Goal: Information Seeking & Learning: Learn about a topic

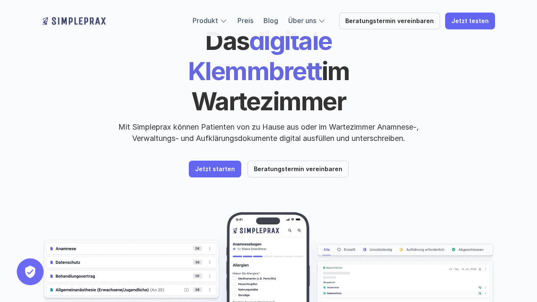
scroll to position [47, 0]
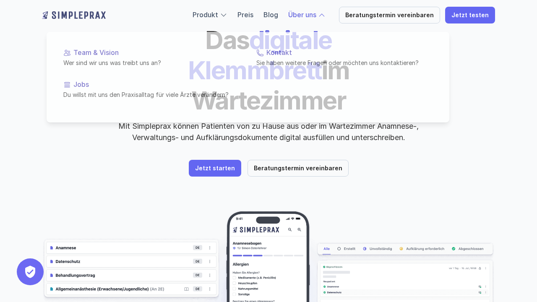
click at [308, 14] on link "Über uns" at bounding box center [302, 14] width 28 height 8
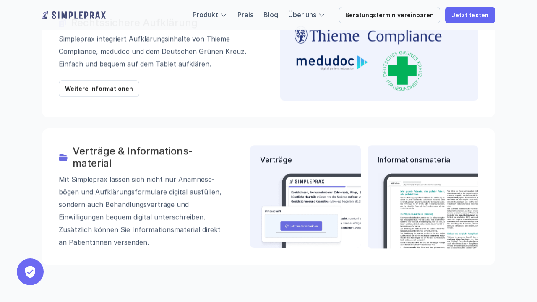
scroll to position [1097, 0]
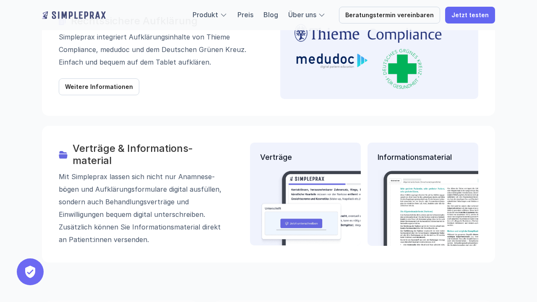
click at [113, 143] on div "Verträge & Informations­­material Mit Simpleprax lassen sich nicht nur Anamnese…" at bounding box center [143, 194] width 168 height 103
click at [404, 143] on div "Informationsmaterial" at bounding box center [423, 194] width 111 height 103
click at [298, 170] on img at bounding box center [335, 208] width 150 height 76
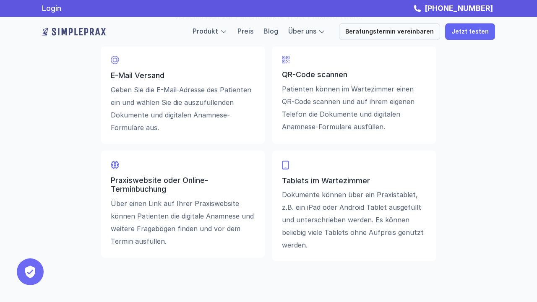
scroll to position [1872, 0]
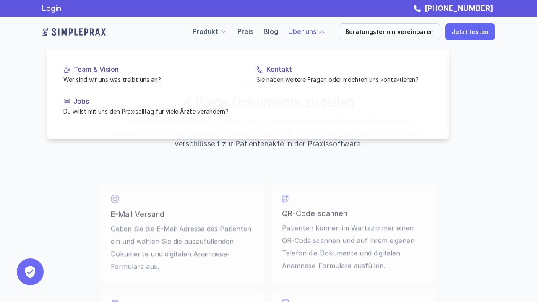
click at [306, 31] on link "Über uns" at bounding box center [302, 31] width 28 height 8
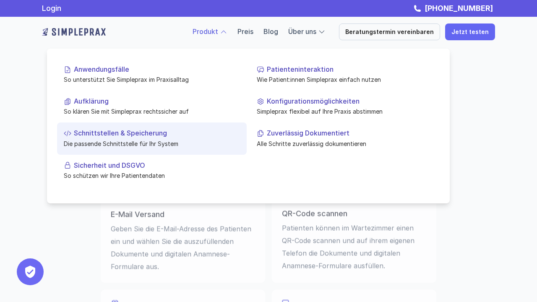
click at [162, 133] on p "Schnittstellen & Speicherung" at bounding box center [157, 133] width 166 height 8
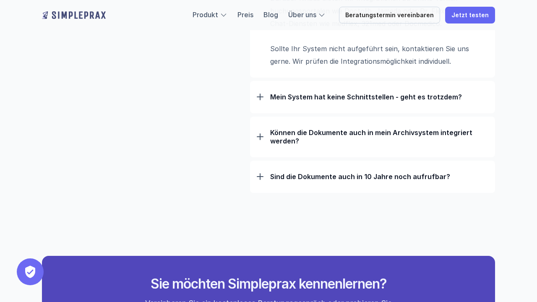
scroll to position [799, 0]
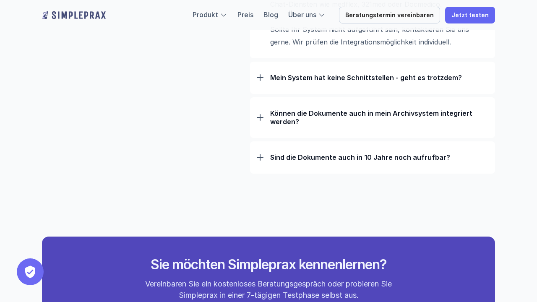
click at [259, 152] on div "Sind die Dokumente auch in 10 Jahre noch aufrufbar?" at bounding box center [373, 157] width 232 height 22
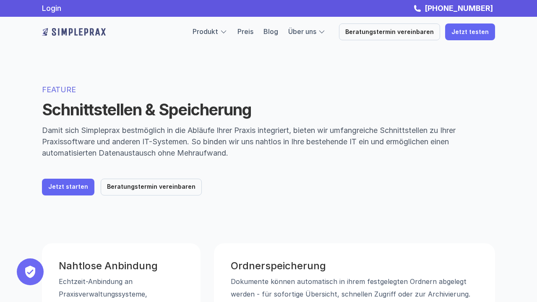
scroll to position [0, 0]
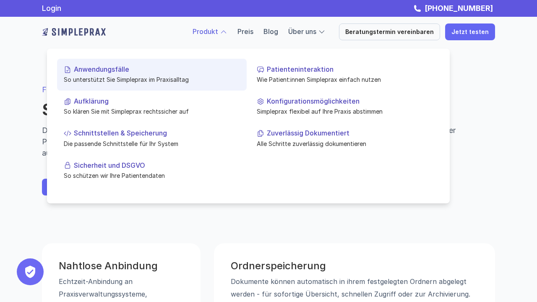
click at [129, 68] on p "Anwendungsfälle" at bounding box center [157, 69] width 166 height 8
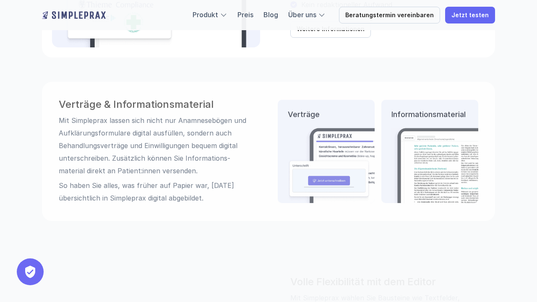
scroll to position [892, 0]
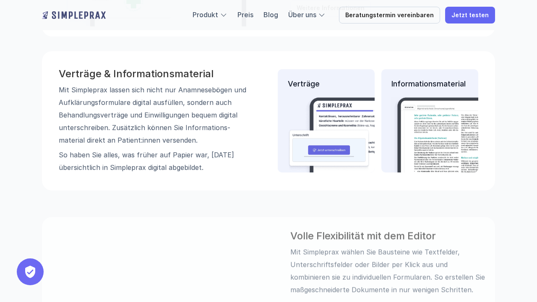
click at [146, 128] on p "Mit Simpleprax lassen sich nicht nur Anamnese­bögen und Aufklärungs­formulare d…" at bounding box center [153, 114] width 189 height 63
click at [155, 75] on h3 "Verträge & Informations­material" at bounding box center [153, 74] width 189 height 12
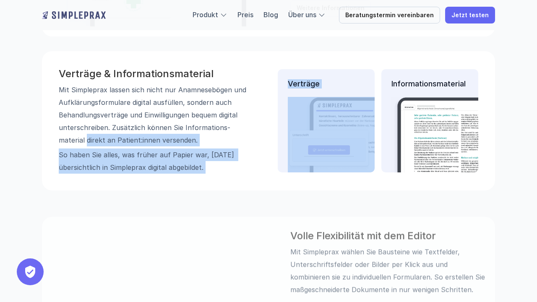
drag, startPoint x: 258, startPoint y: 122, endPoint x: 276, endPoint y: 122, distance: 18.0
click at [276, 122] on div "Verträge & Informations­material Mit Simpleprax lassen sich nicht nur Anamnese­…" at bounding box center [268, 120] width 453 height 139
click at [343, 136] on img at bounding box center [363, 135] width 150 height 76
click at [343, 134] on img at bounding box center [363, 135] width 150 height 76
click at [339, 154] on img at bounding box center [363, 135] width 150 height 76
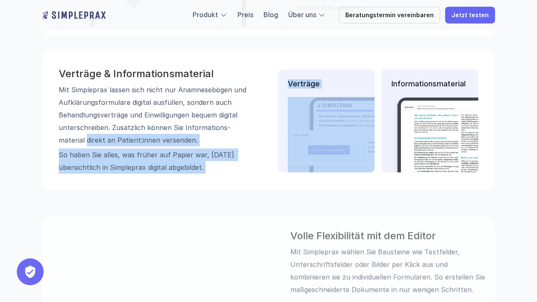
click at [427, 124] on img at bounding box center [454, 135] width 125 height 76
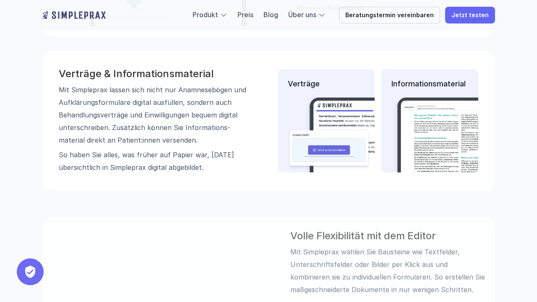
click at [178, 111] on p "Mit Simpleprax lassen sich nicht nur Anamnese­bögen und Aufklärungs­formulare d…" at bounding box center [153, 114] width 189 height 63
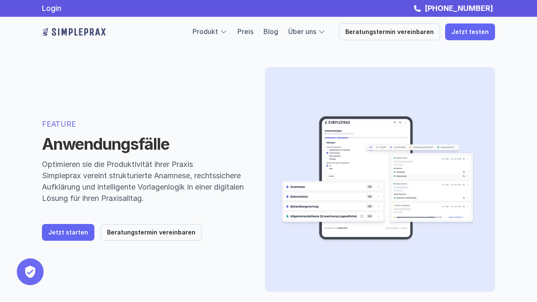
scroll to position [0, 0]
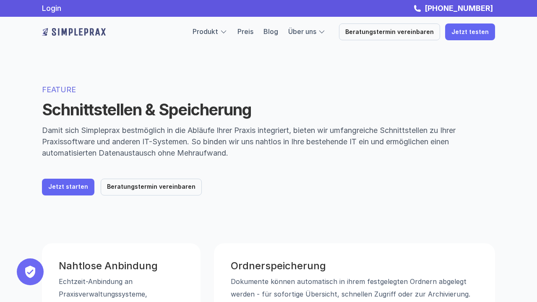
scroll to position [1175, 0]
